Goal: Task Accomplishment & Management: Use online tool/utility

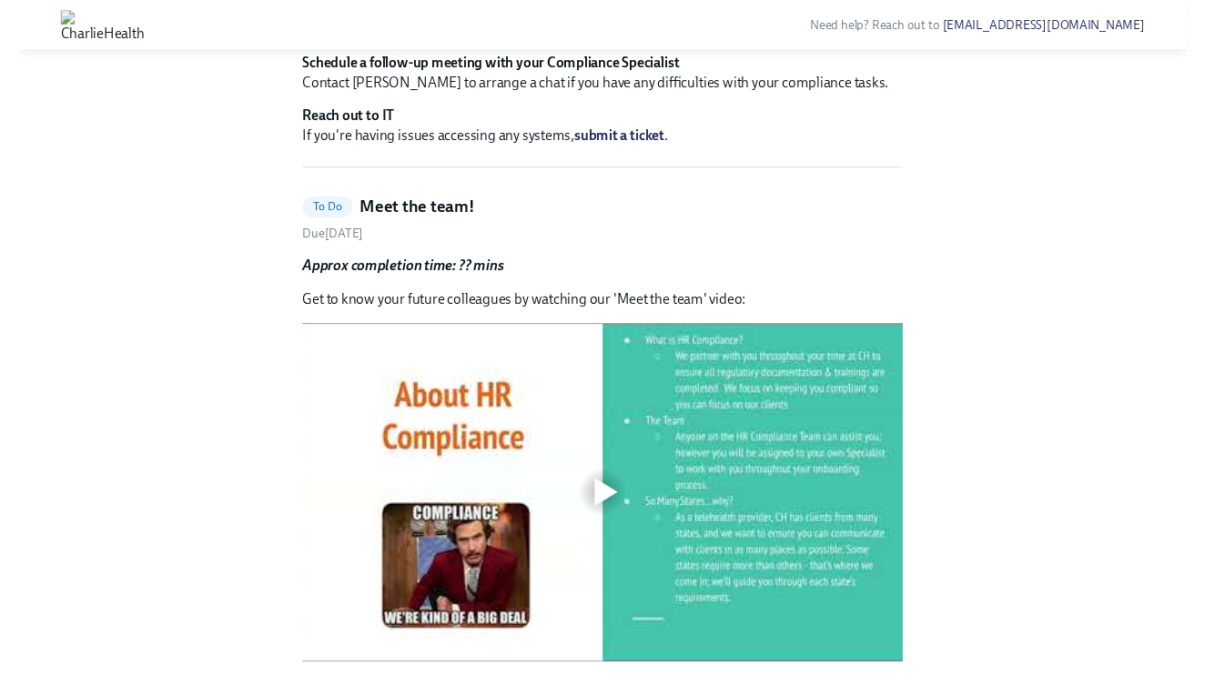
scroll to position [469, 0]
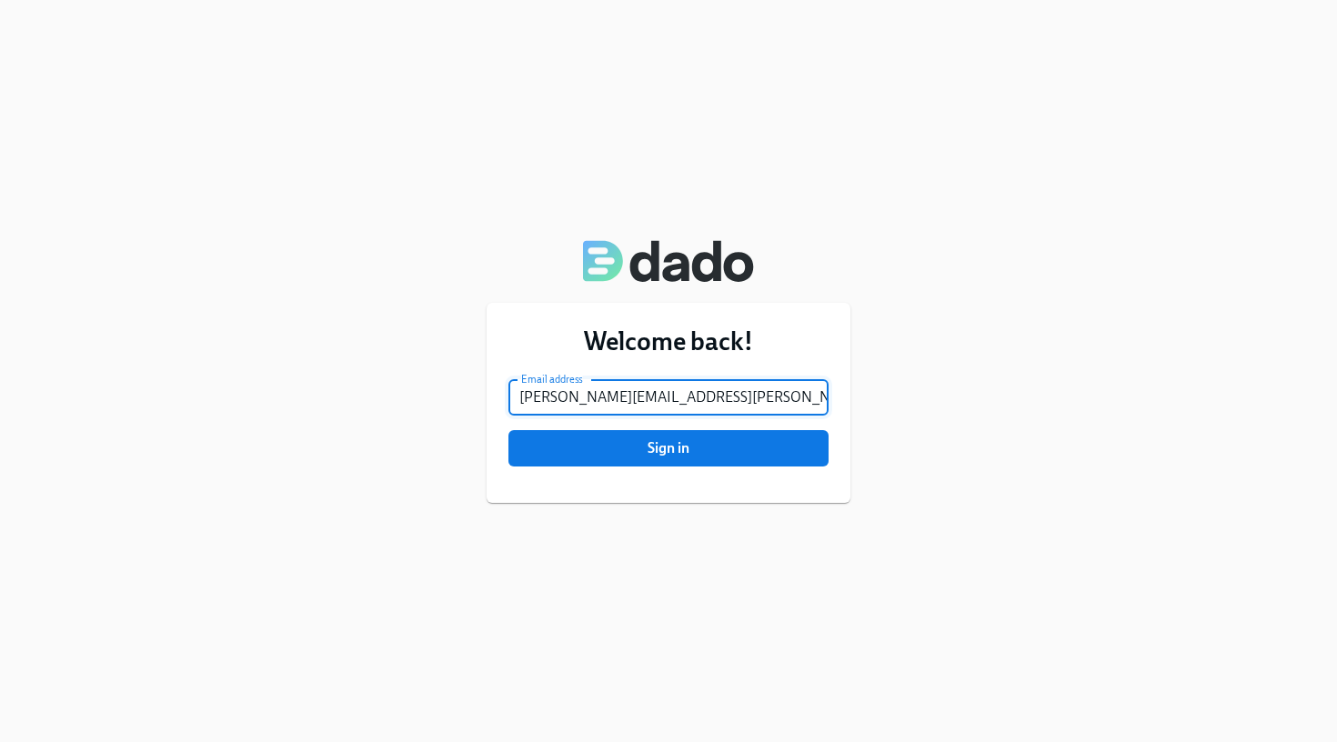
type input "[PERSON_NAME][EMAIL_ADDRESS][PERSON_NAME][DOMAIN_NAME]"
click at [669, 449] on button "Sign in" at bounding box center [669, 448] width 320 height 36
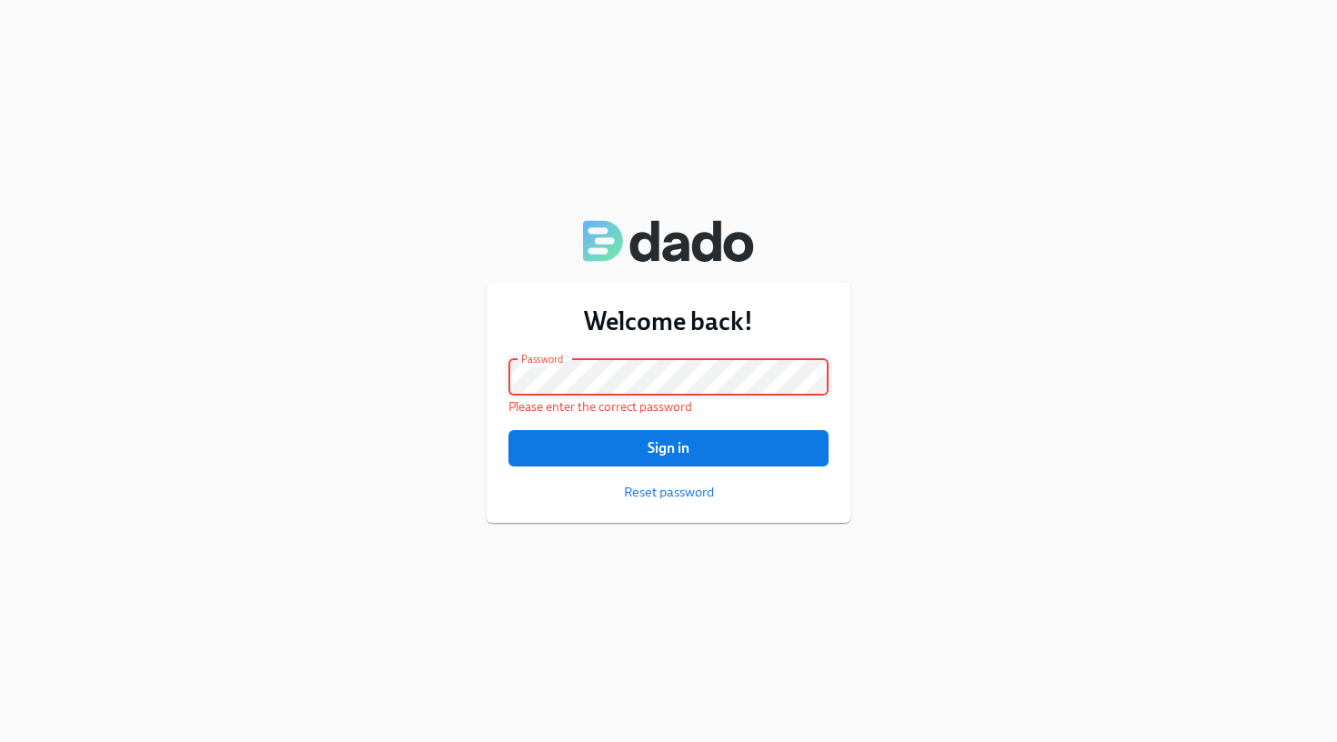
click at [669, 448] on button "Sign in" at bounding box center [669, 448] width 320 height 36
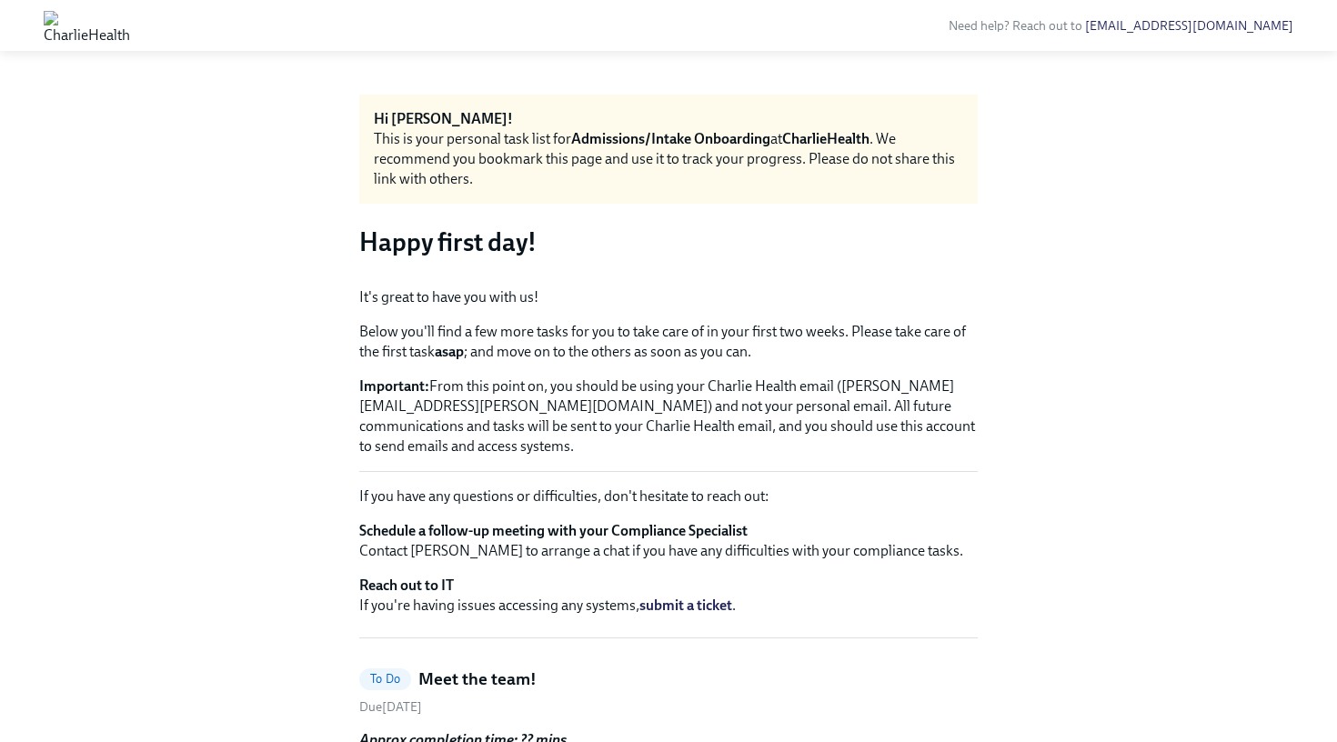
click at [665, 273] on button "Zoom image" at bounding box center [669, 273] width 464 height 0
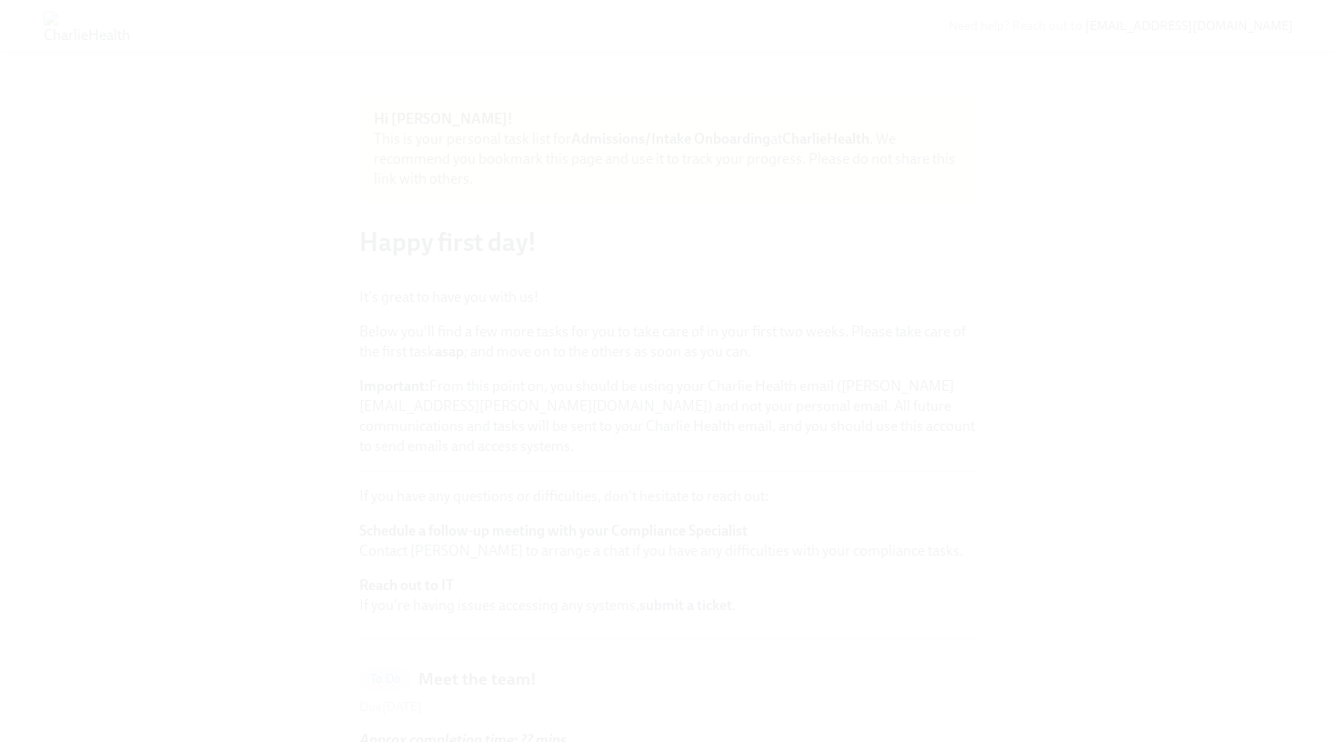
click at [72, 349] on button "Unzoom image" at bounding box center [668, 371] width 1337 height 742
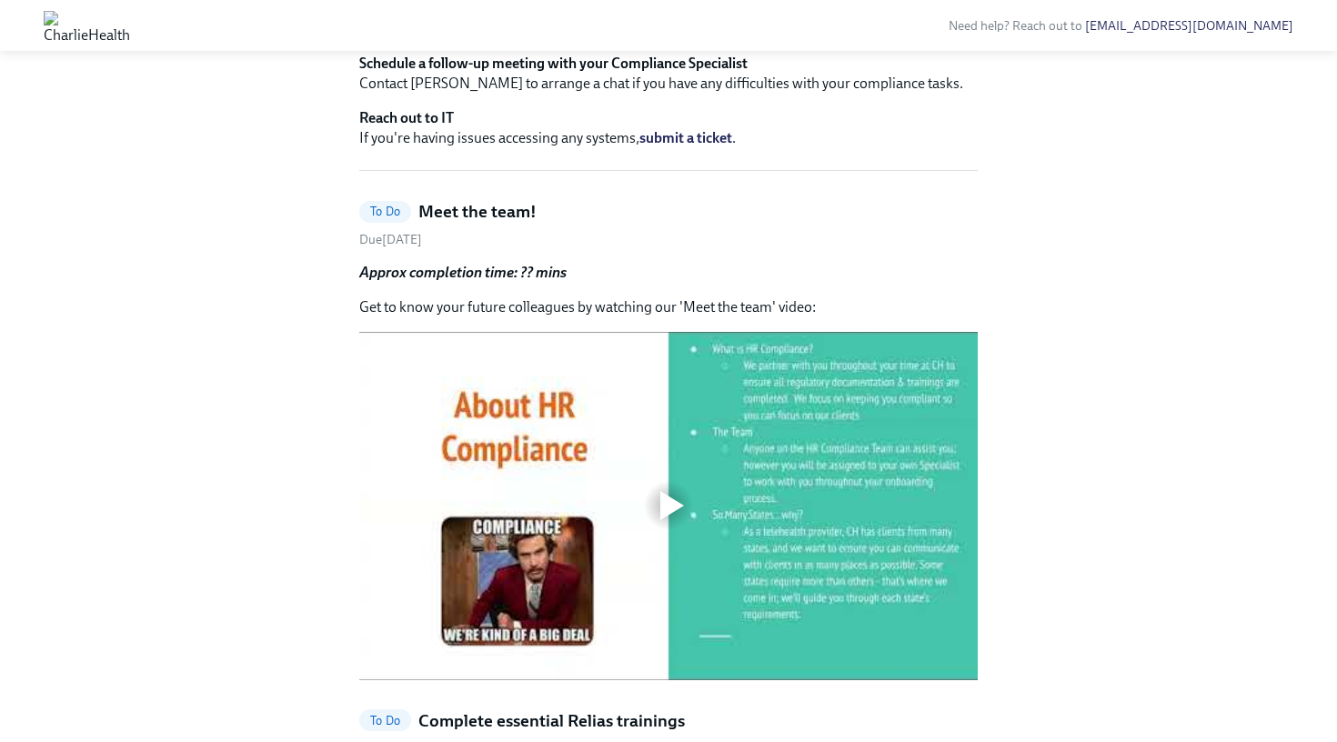
scroll to position [461, 0]
